Goal: Information Seeking & Learning: Learn about a topic

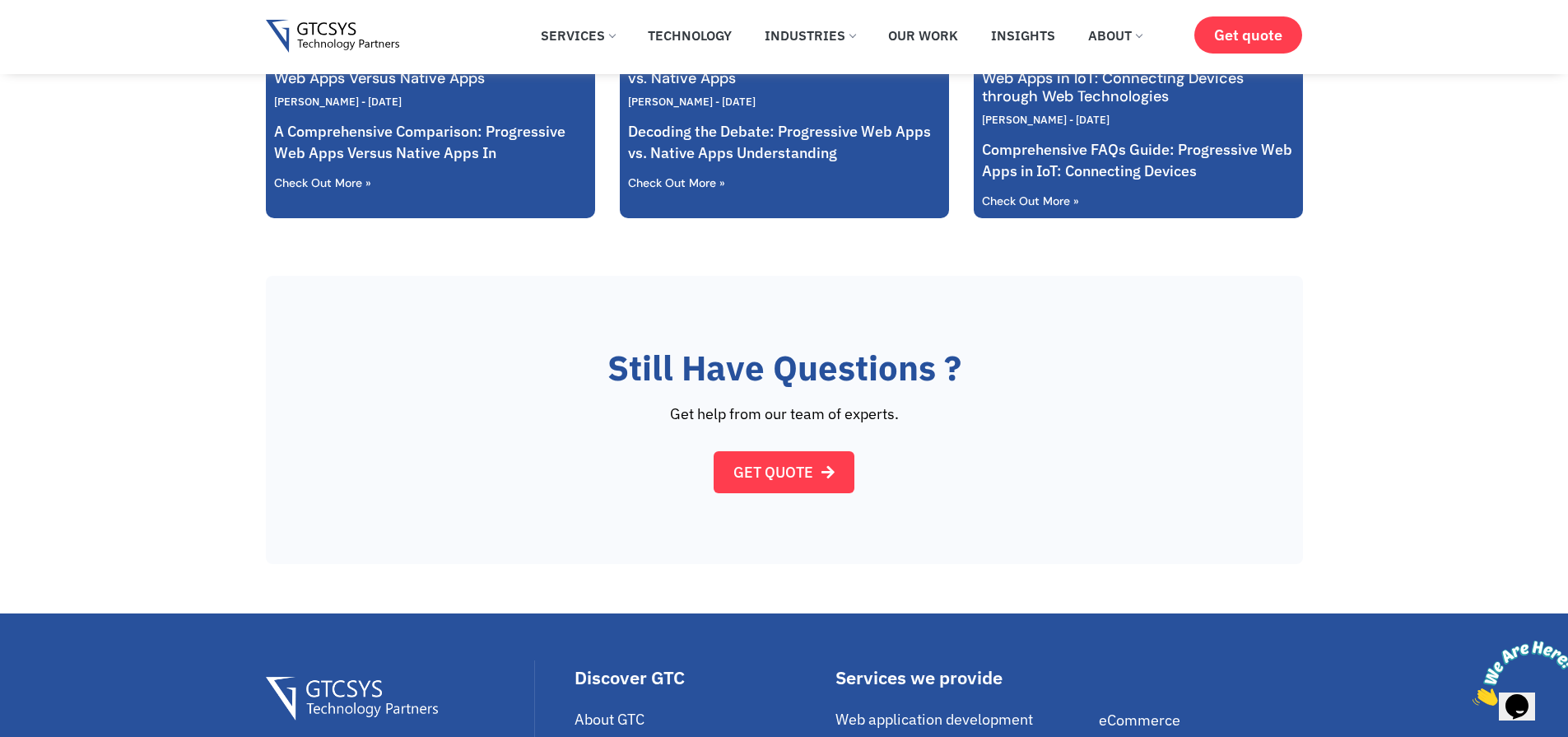
scroll to position [705, 0]
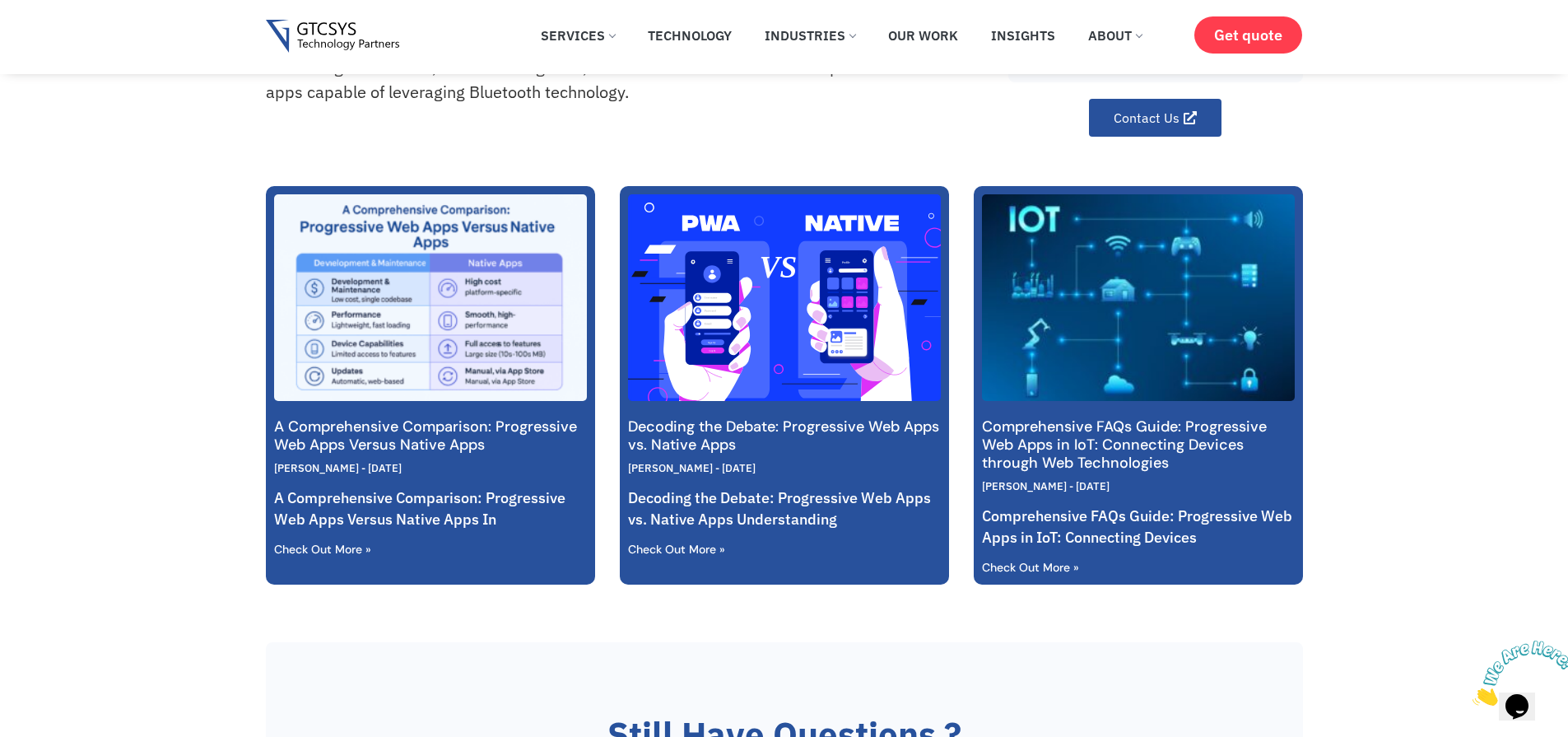
click at [1190, 442] on link "Comprehensive FAQs Guide: Progressive Web Apps in IoT: Connecting Devices throu…" at bounding box center [1125, 444] width 285 height 56
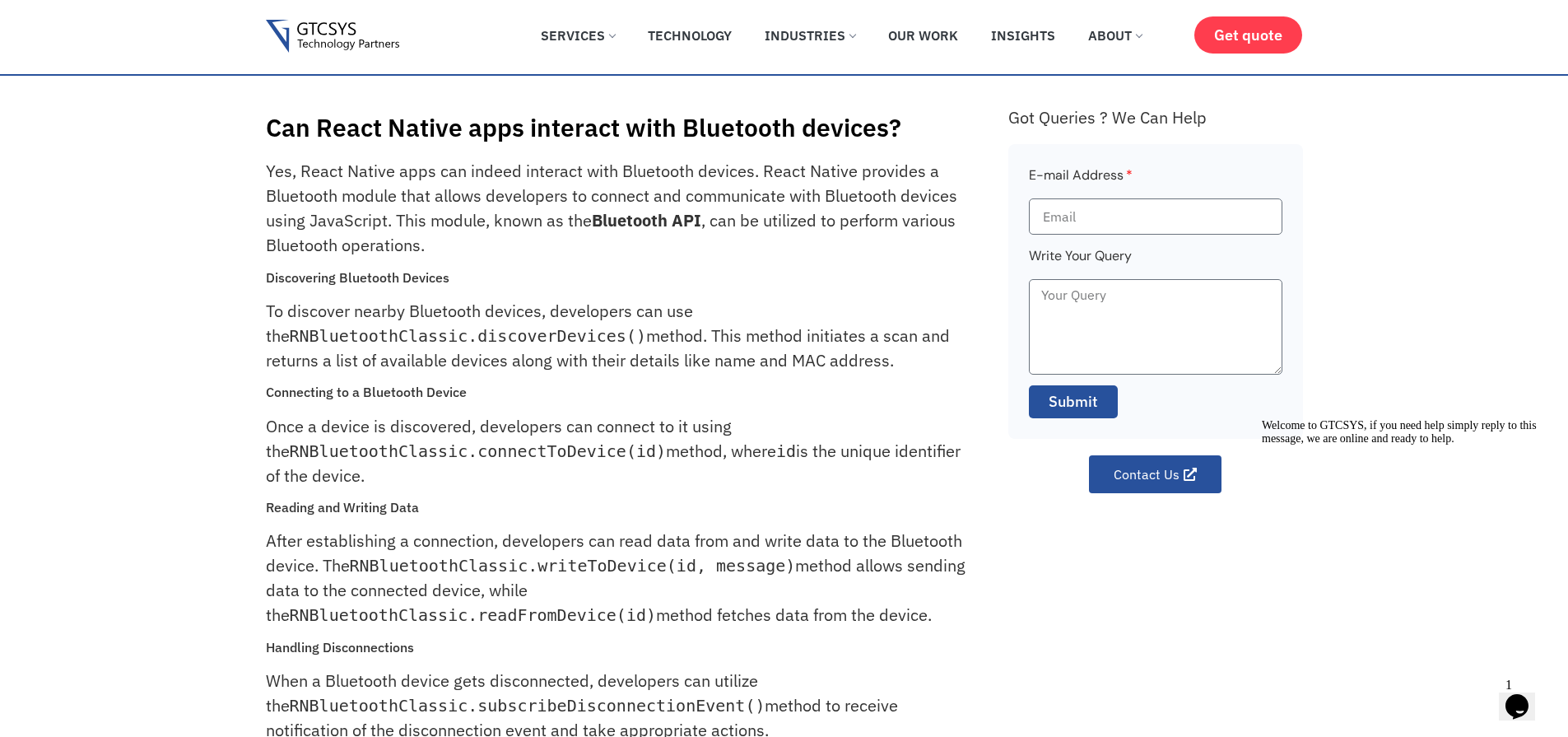
scroll to position [21, 0]
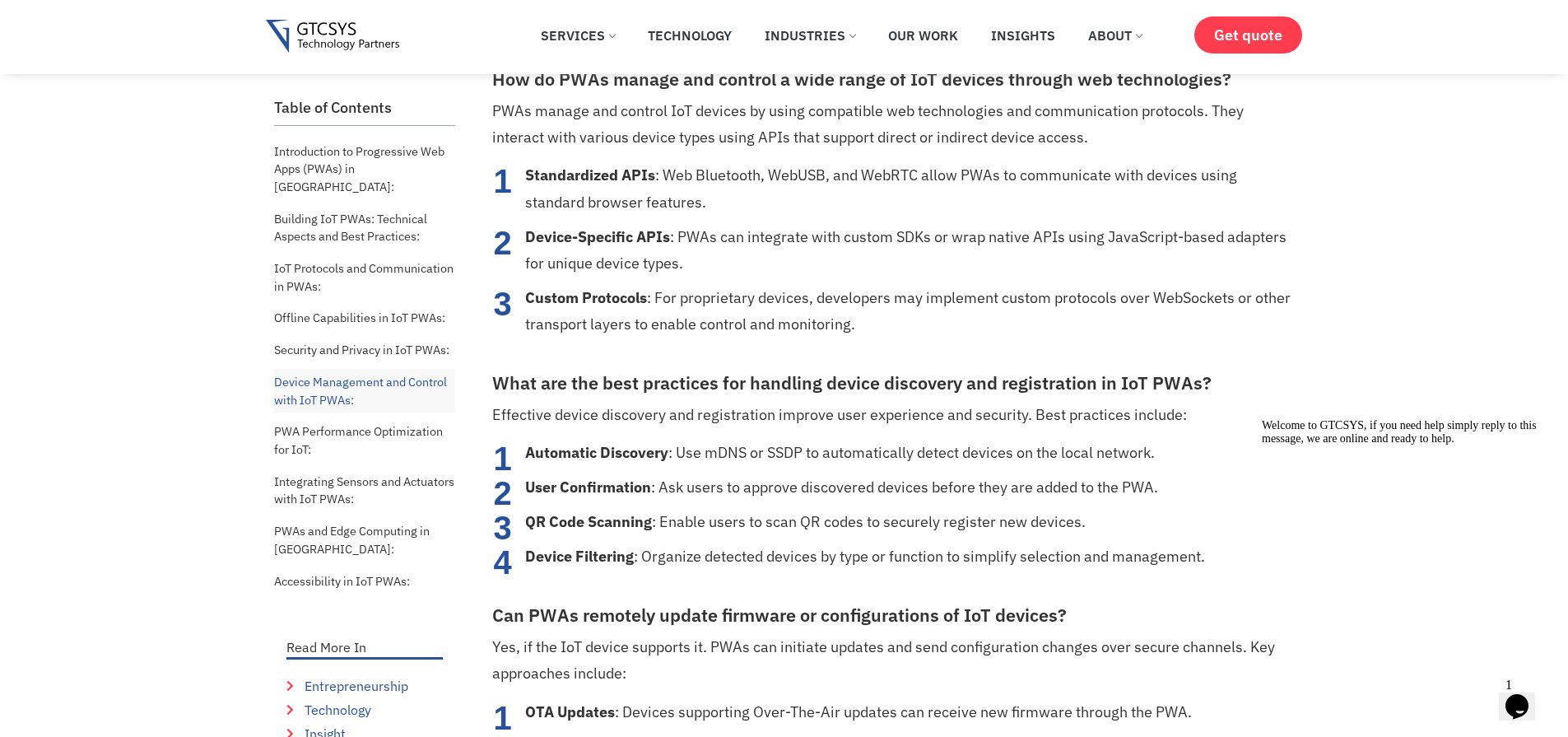
scroll to position [4212, 0]
click at [562, 178] on strong "Standardized APIs" at bounding box center [590, 176] width 130 height 19
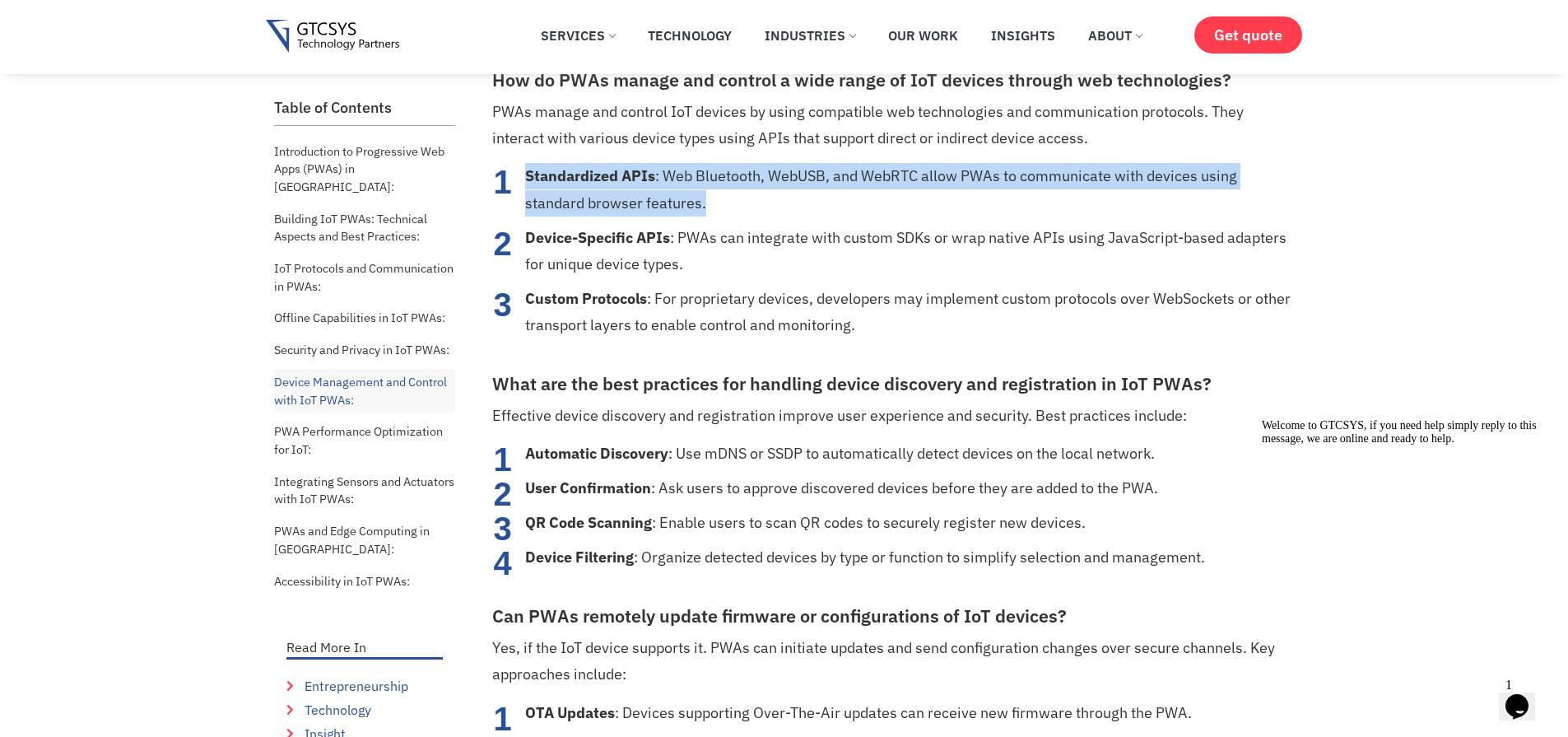
click at [562, 178] on strong "Standardized APIs" at bounding box center [590, 176] width 130 height 19
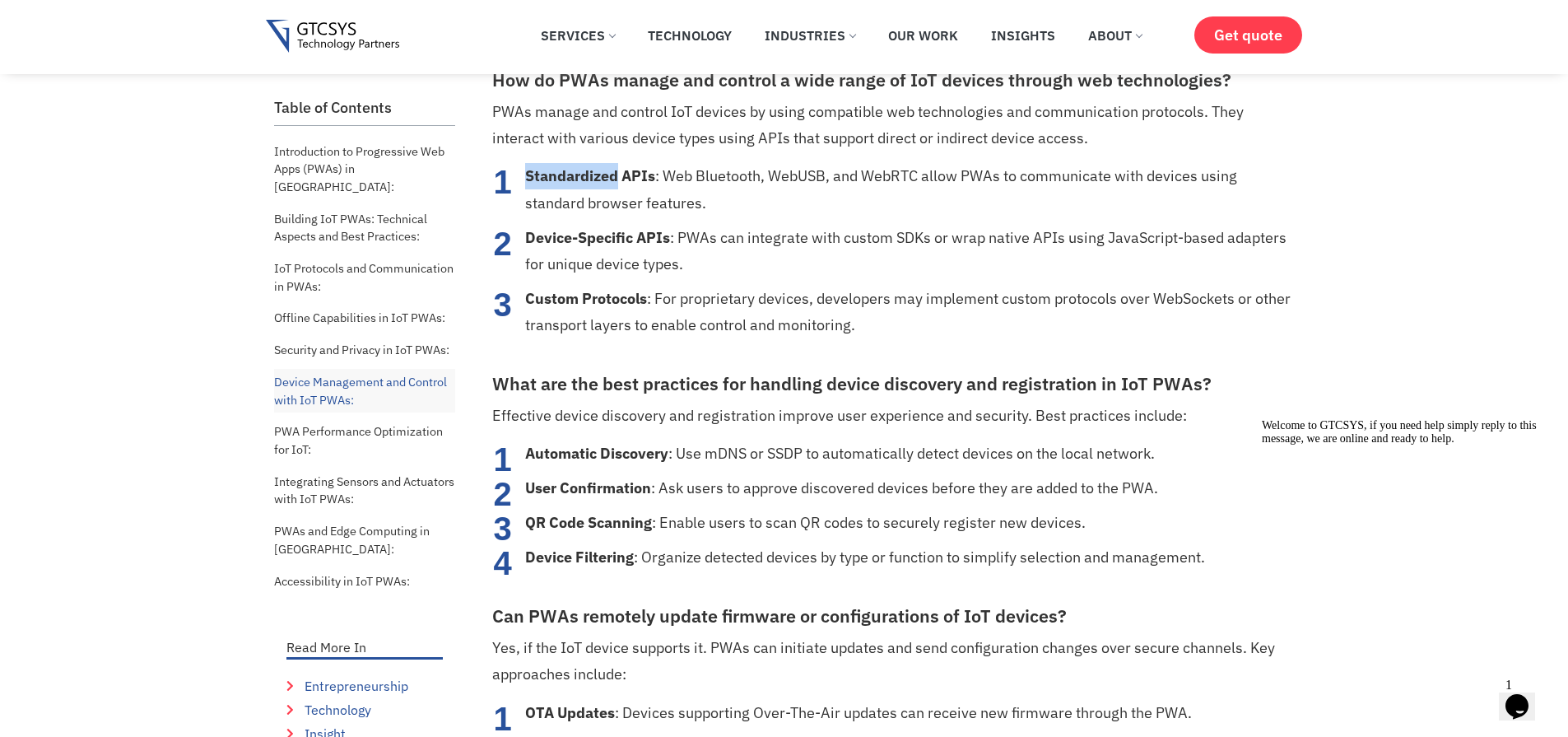
click at [562, 178] on strong "Standardized APIs" at bounding box center [590, 176] width 130 height 19
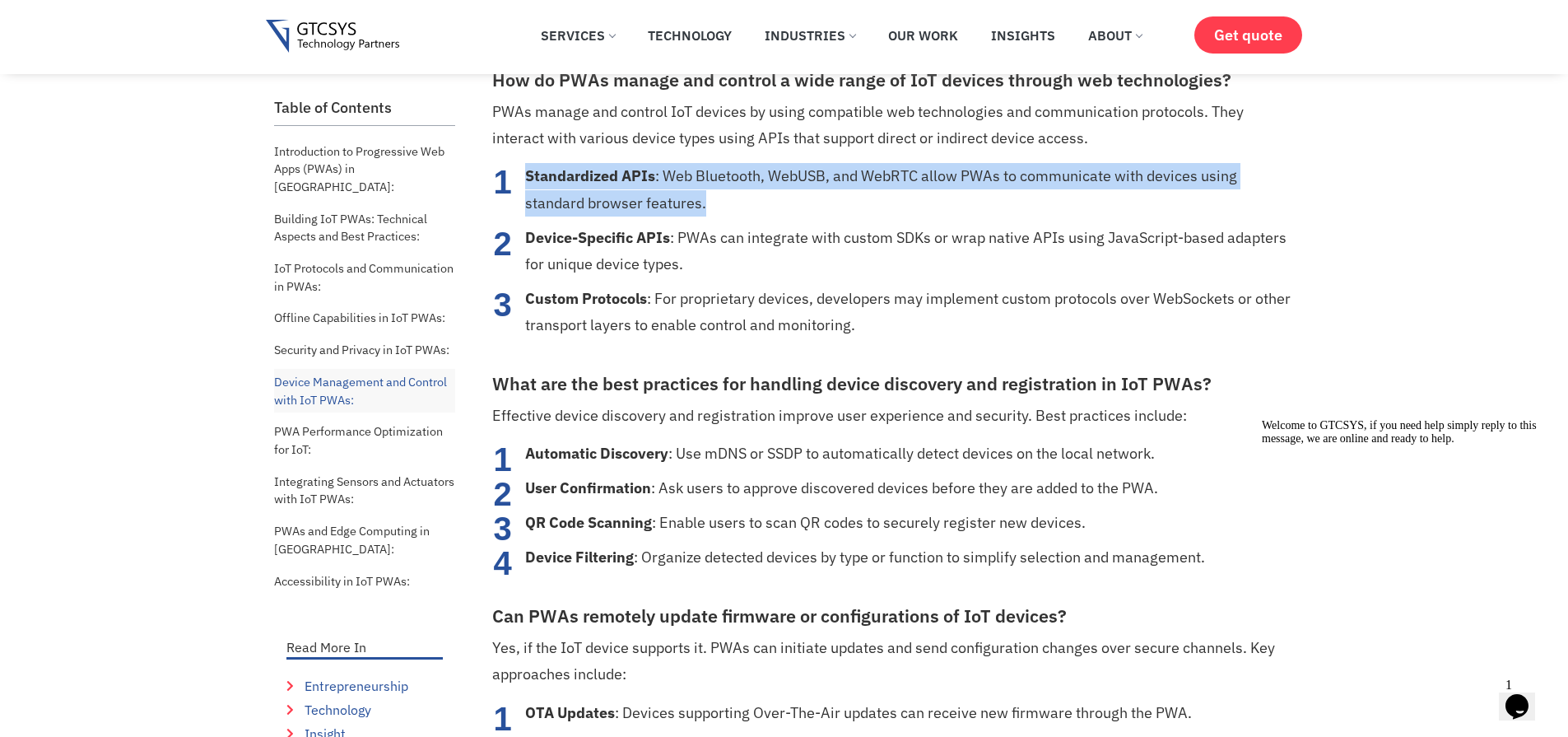
click at [562, 178] on strong "Standardized APIs" at bounding box center [590, 176] width 130 height 19
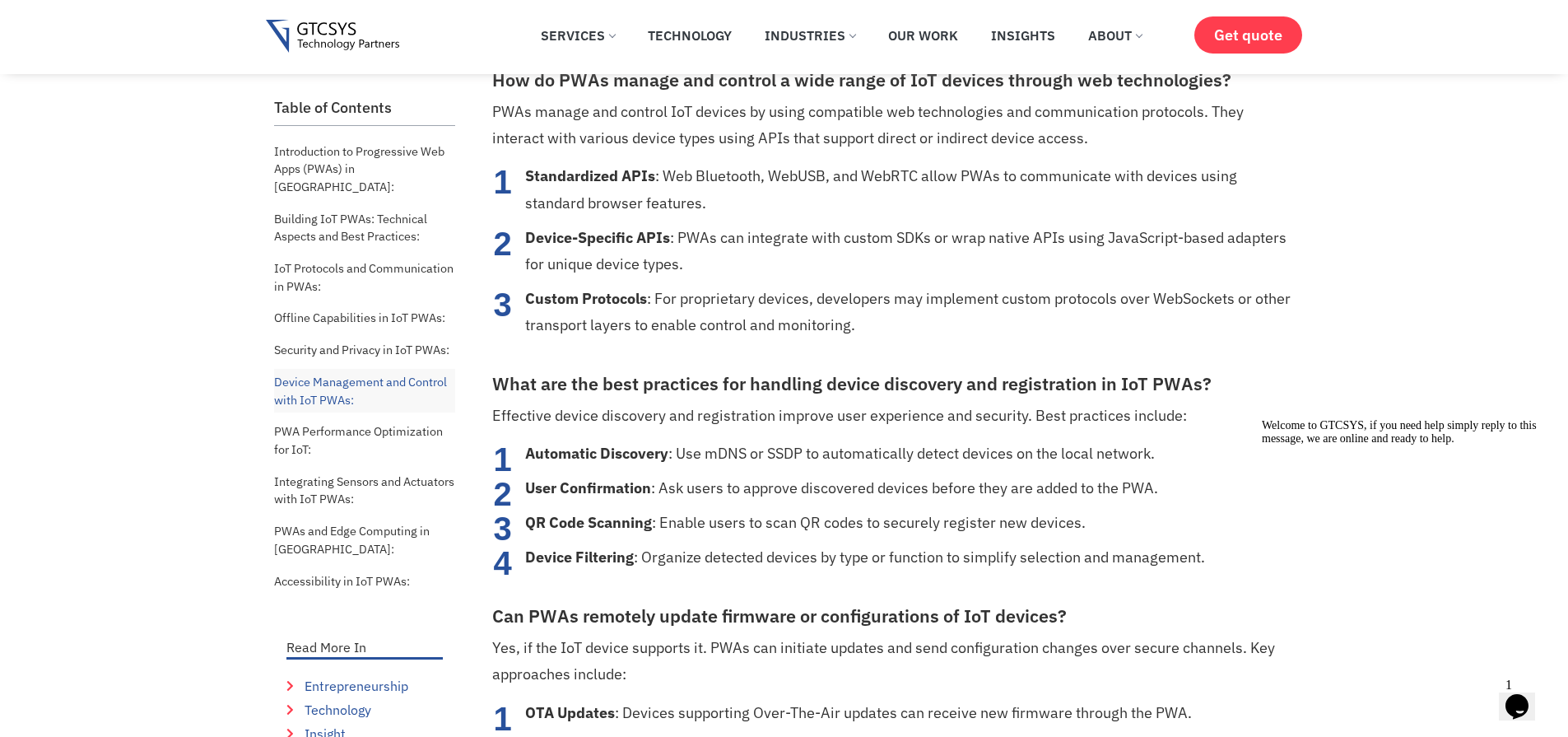
click at [569, 241] on strong "Device-Specific APIs" at bounding box center [597, 238] width 145 height 19
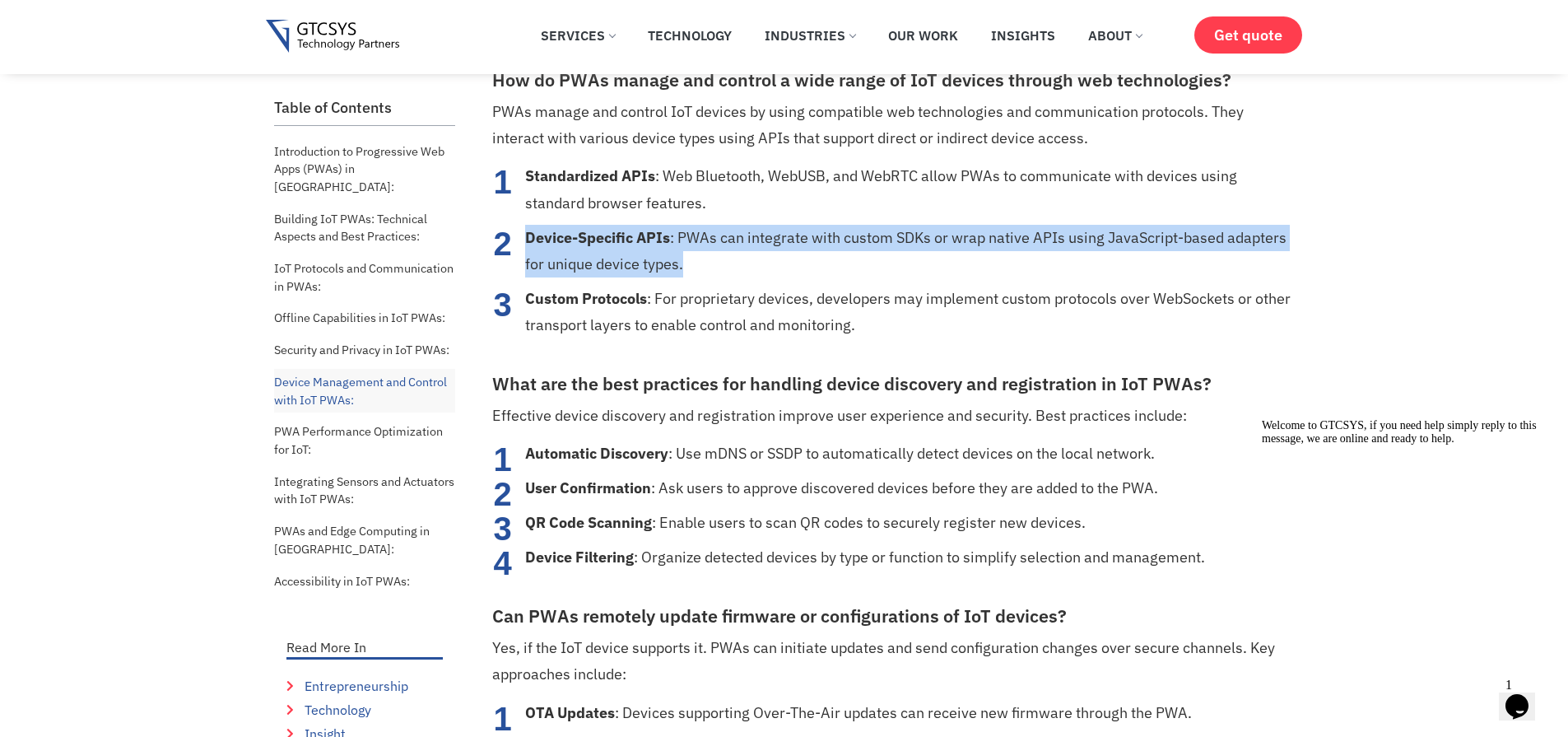
click at [569, 241] on strong "Device-Specific APIs" at bounding box center [597, 238] width 145 height 19
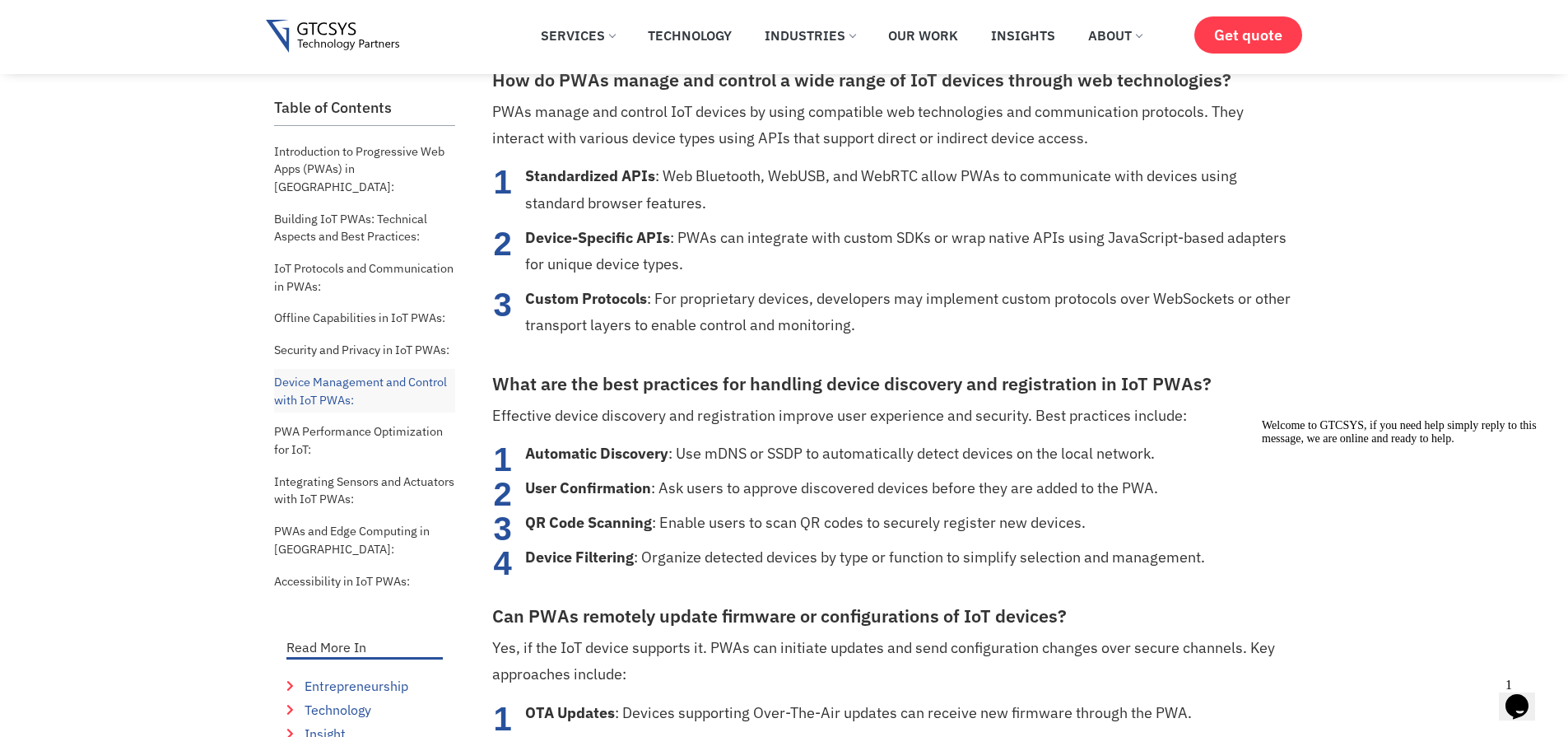
click at [543, 308] on strong "Custom Protocols" at bounding box center [586, 299] width 122 height 19
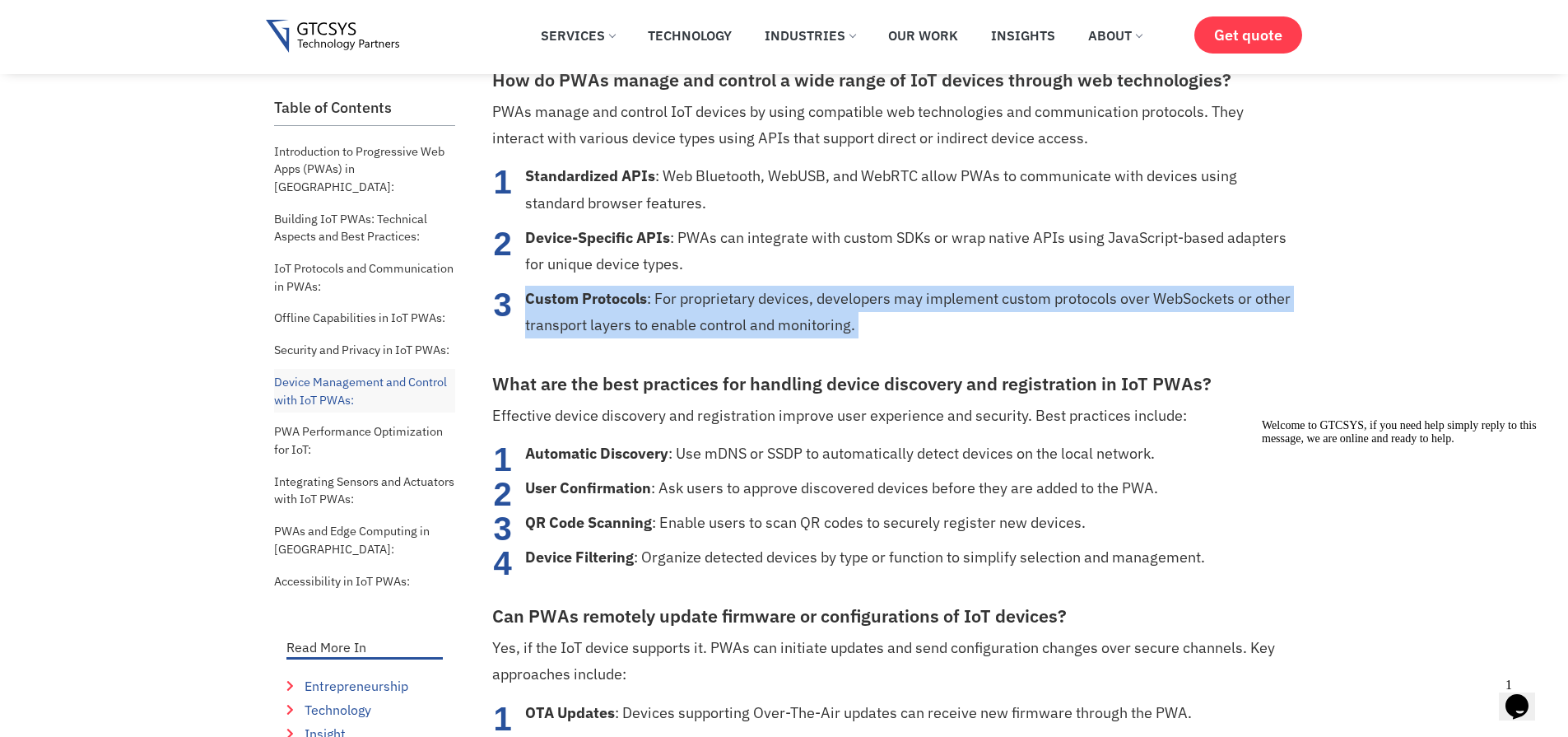
click at [543, 308] on strong "Custom Protocols" at bounding box center [586, 299] width 122 height 19
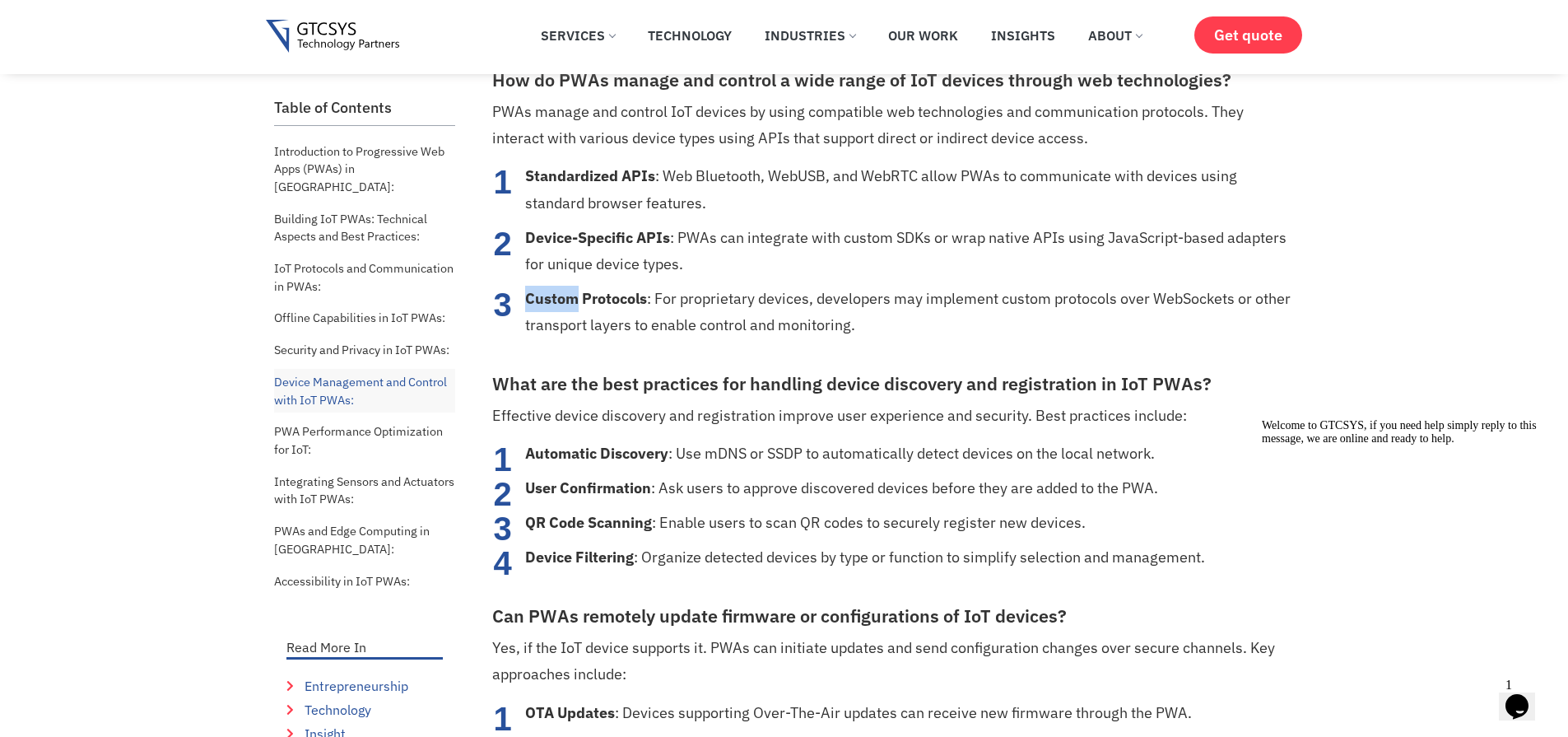
click at [543, 308] on strong "Custom Protocols" at bounding box center [586, 299] width 122 height 19
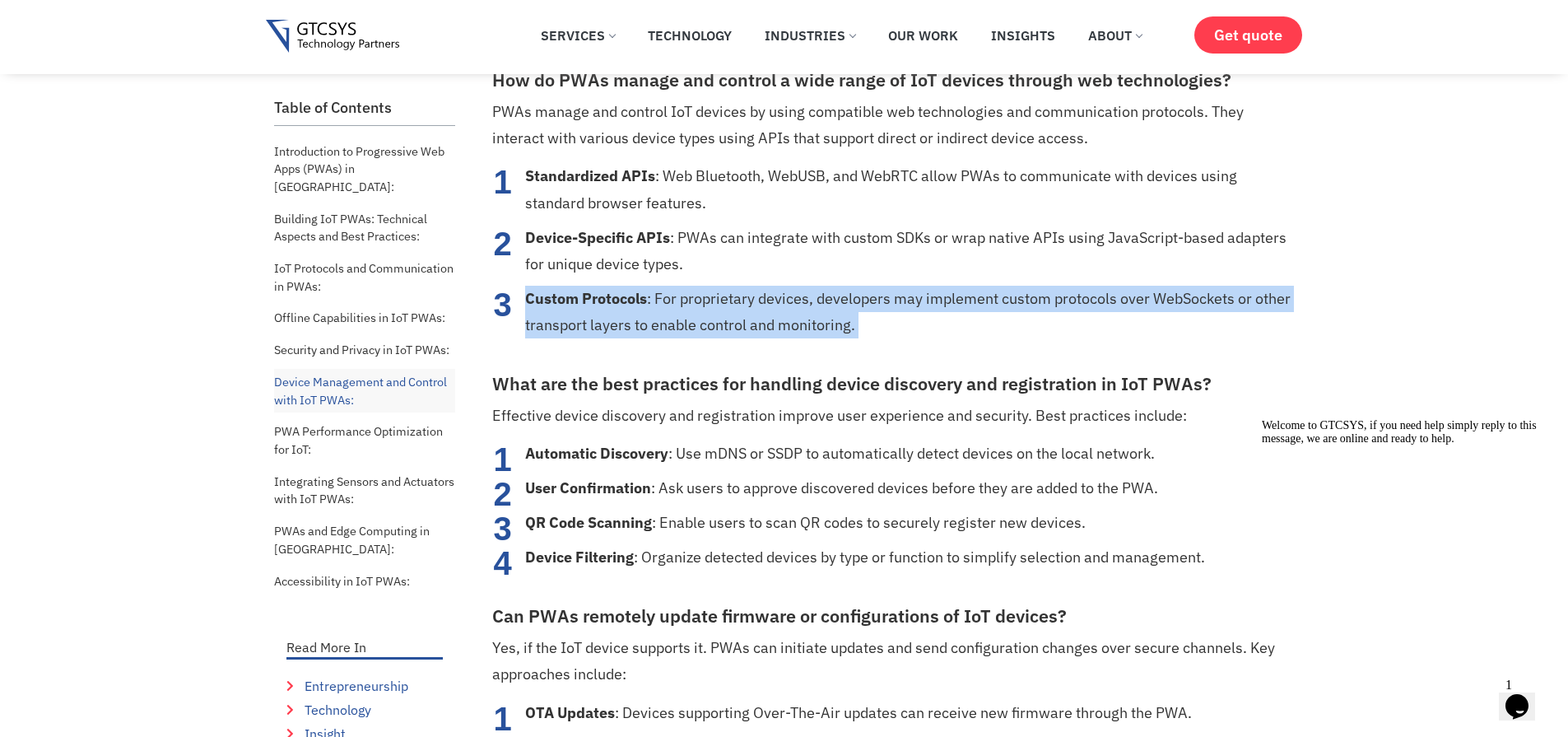
click at [543, 308] on strong "Custom Protocols" at bounding box center [586, 299] width 122 height 19
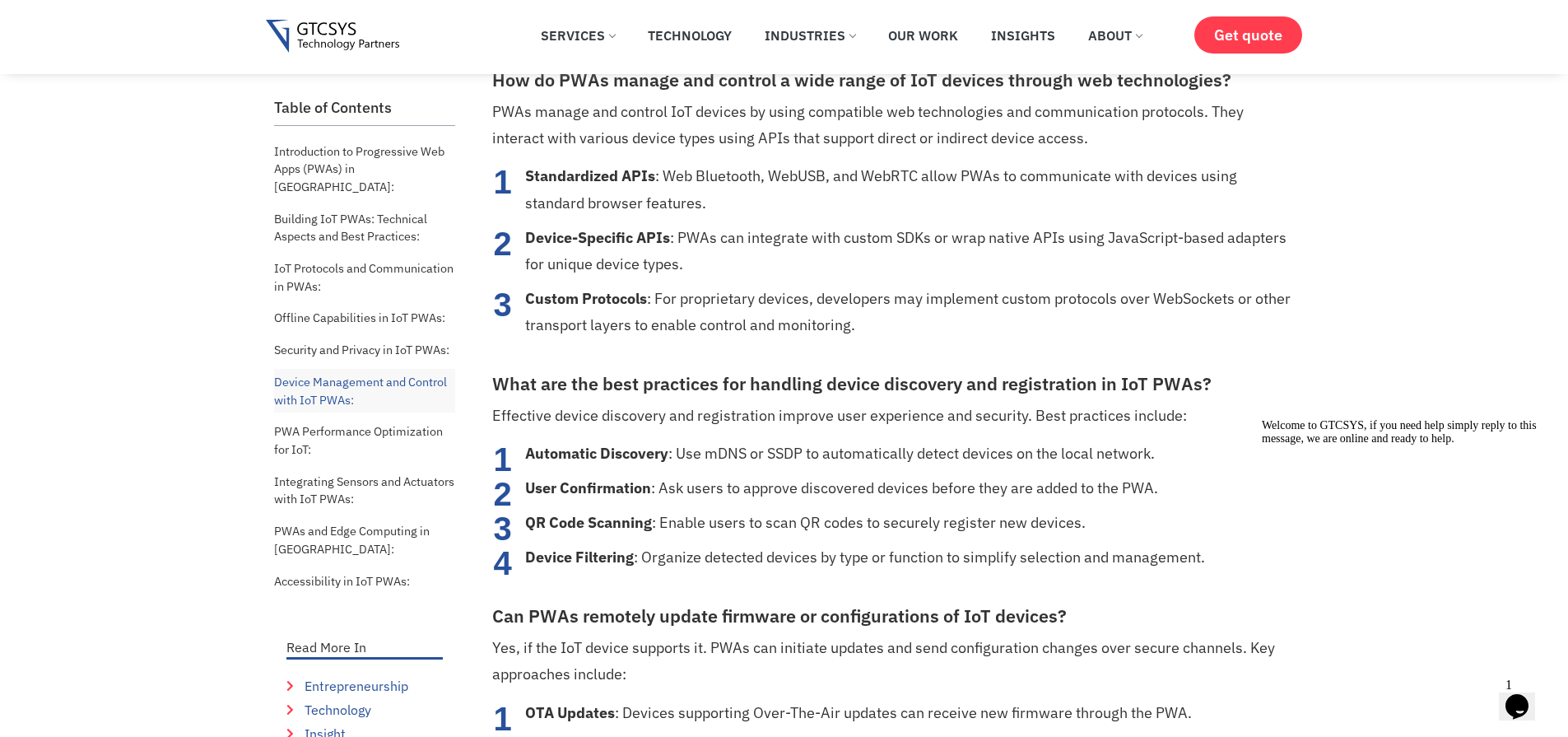
click at [505, 85] on h3 "How do PWAs manage and control a wide range of IoT devices through web technolo…" at bounding box center [891, 81] width 799 height 21
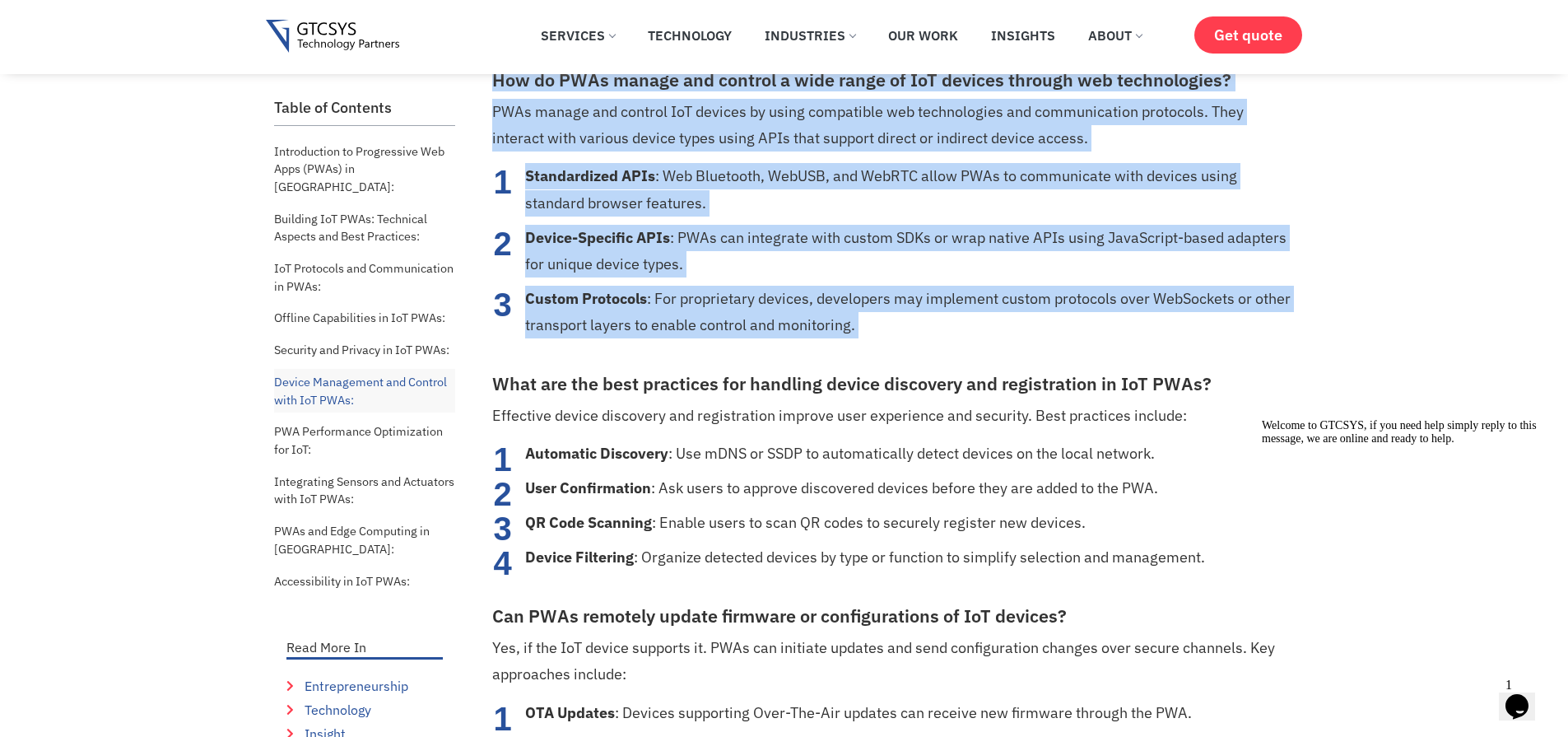
drag, startPoint x: 505, startPoint y: 85, endPoint x: 547, endPoint y: 299, distance: 218.1
click at [547, 299] on strong "Custom Protocols" at bounding box center [586, 299] width 122 height 19
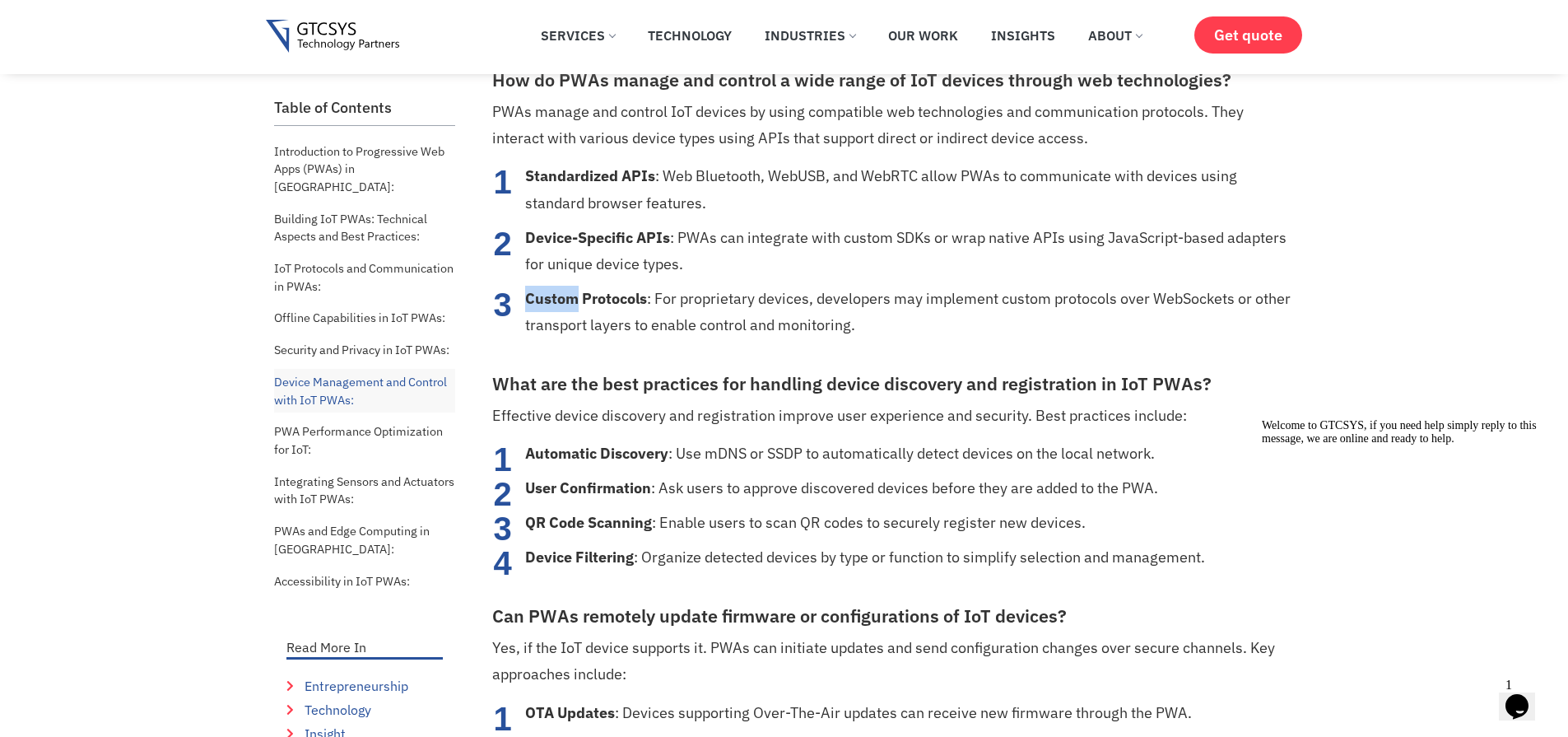
click at [547, 299] on strong "Custom Protocols" at bounding box center [586, 299] width 122 height 19
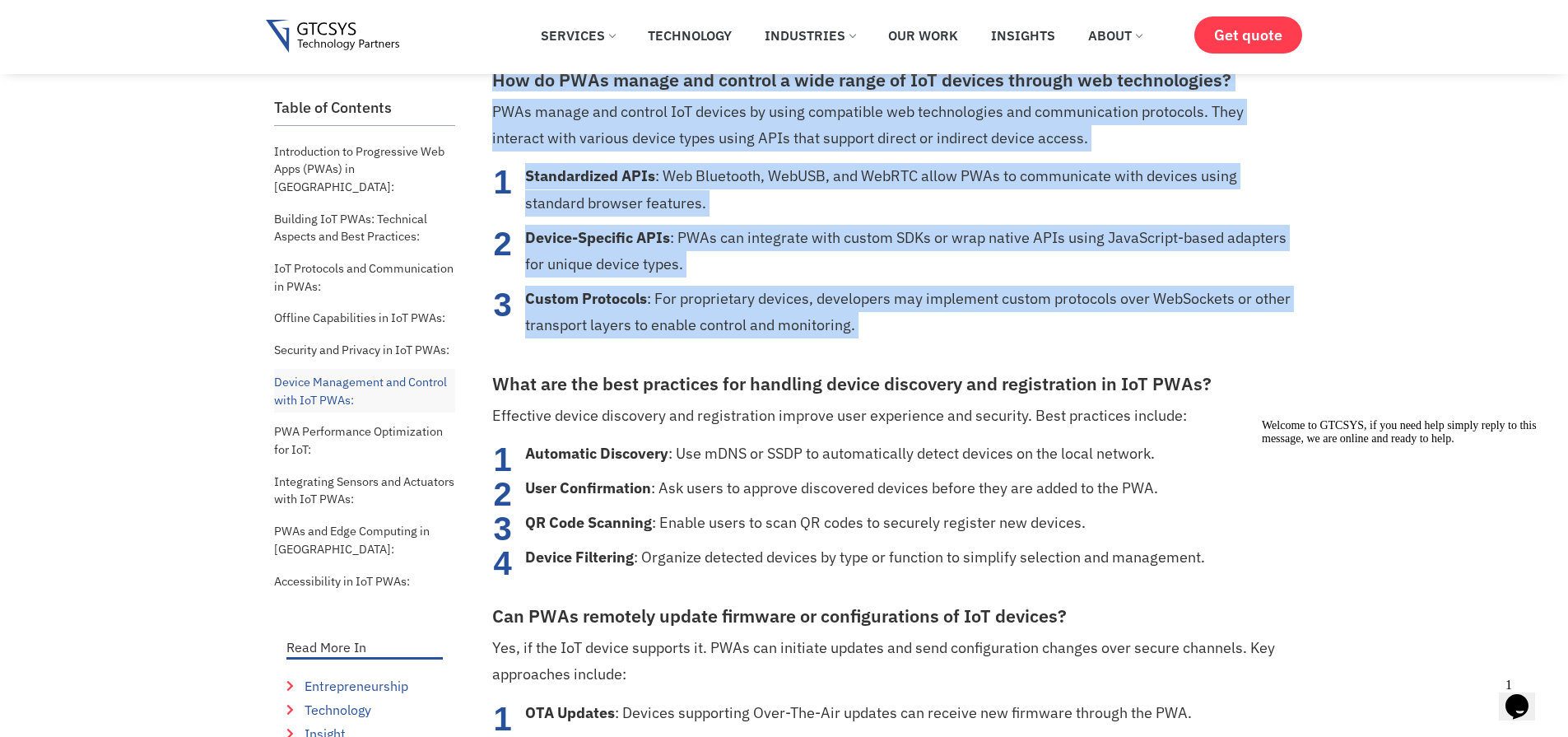
drag, startPoint x: 547, startPoint y: 299, endPoint x: 522, endPoint y: 89, distance: 211.5
click at [522, 89] on h3 "How do PWAs manage and control a wide range of IoT devices through web technolo…" at bounding box center [891, 81] width 799 height 21
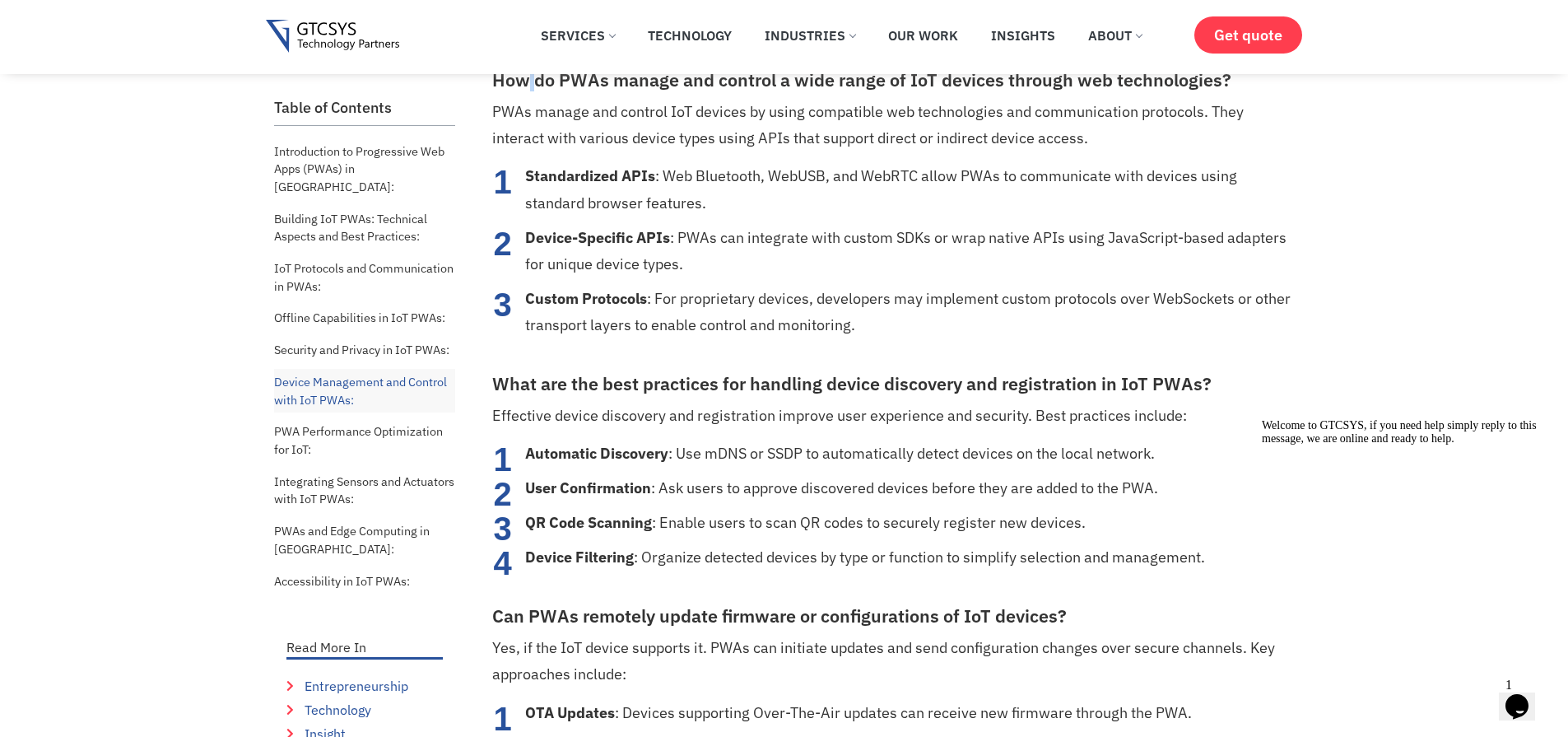
click at [522, 89] on h3 "How do PWAs manage and control a wide range of IoT devices through web technolo…" at bounding box center [891, 81] width 799 height 21
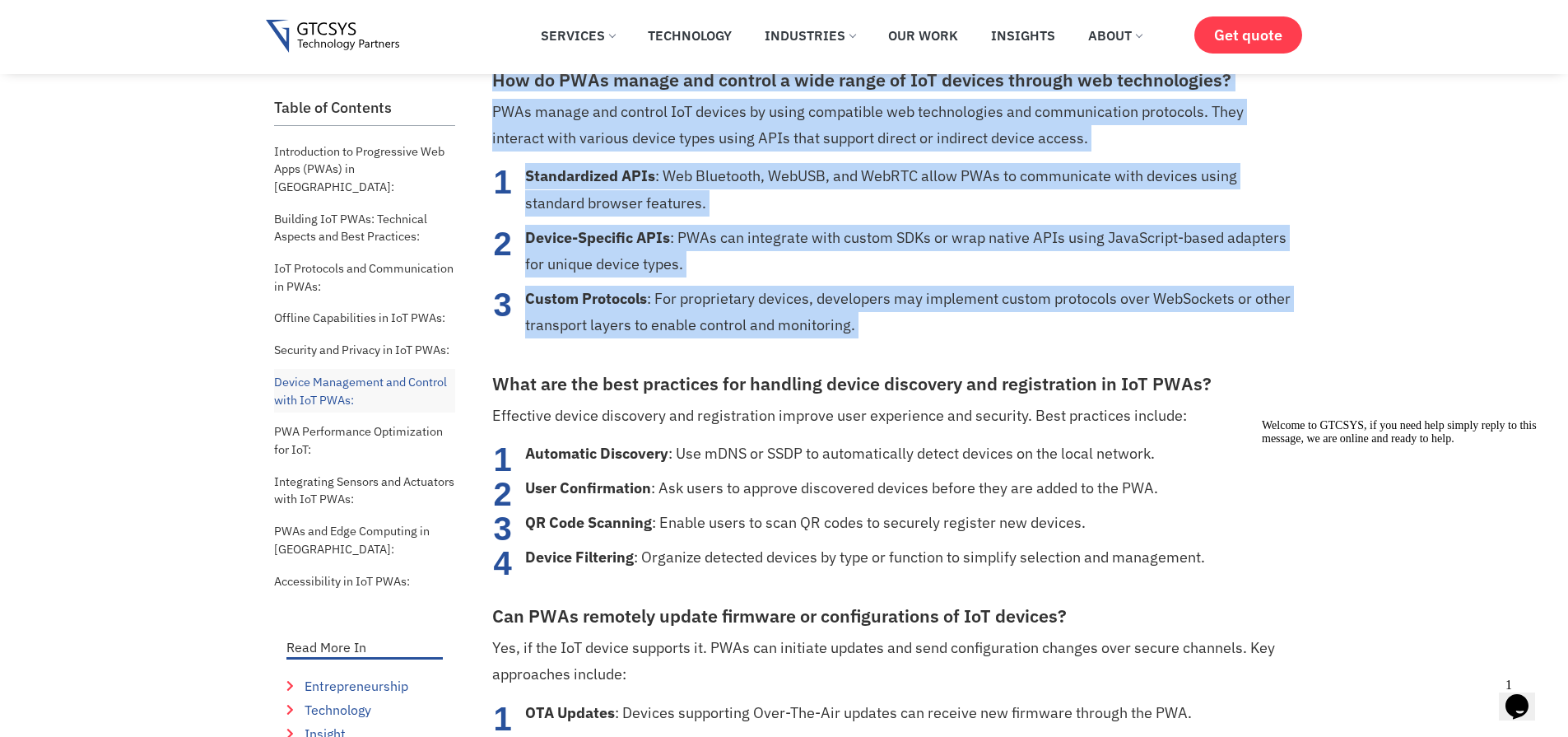
drag, startPoint x: 522, startPoint y: 89, endPoint x: 549, endPoint y: 338, distance: 250.5
click at [550, 337] on li "Custom Protocols : For proprietary devices, developers may implement custom pro…" at bounding box center [908, 311] width 766 height 52
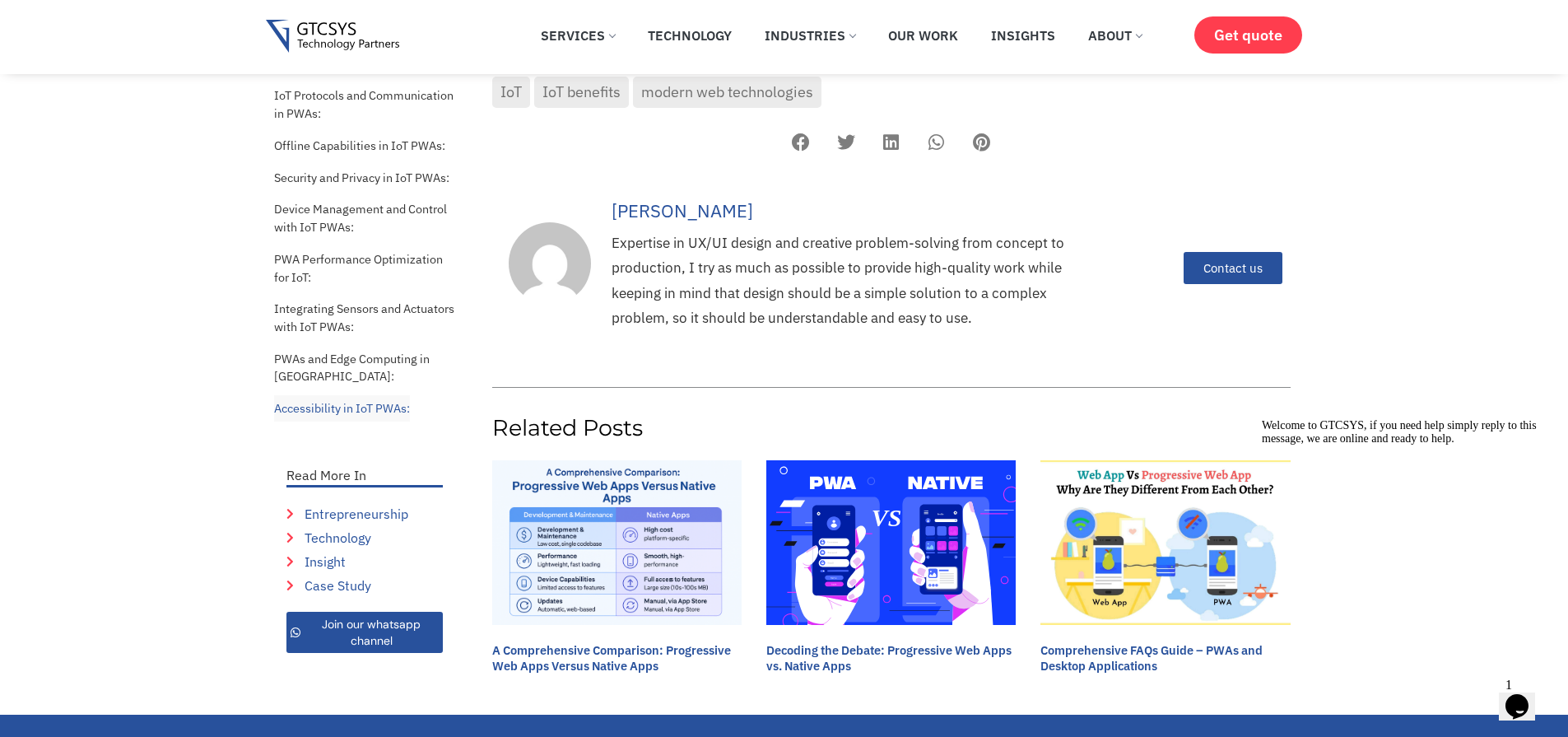
scroll to position [8147, 0]
